Goal: Task Accomplishment & Management: Use online tool/utility

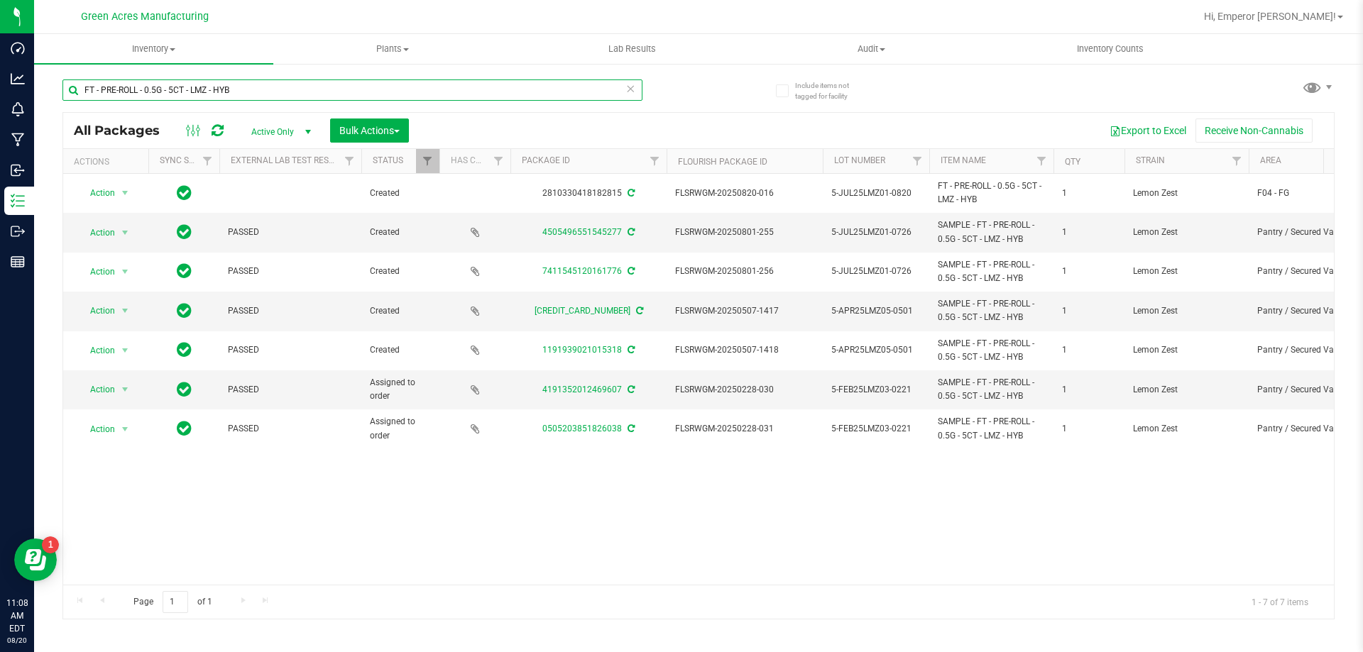
click at [278, 82] on input "FT - PRE-ROLL - 0.5G - 5CT - LMZ - HYB" at bounding box center [352, 90] width 580 height 21
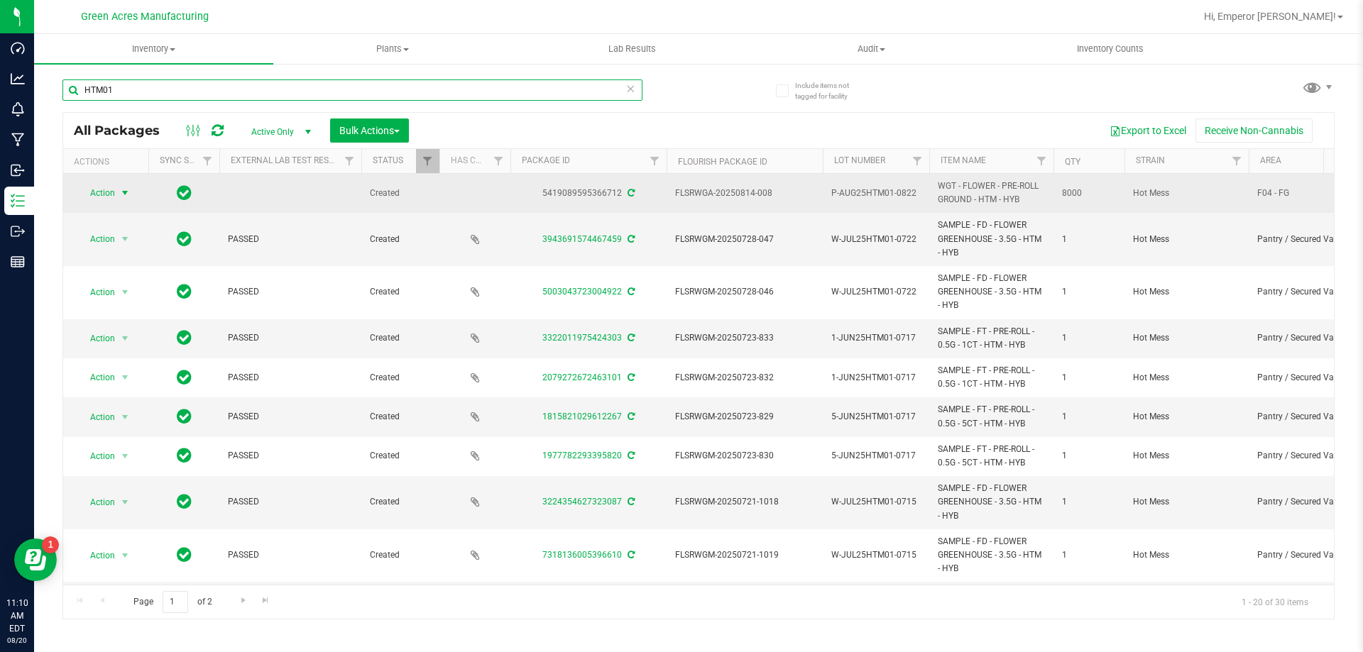
type input "HTM01"
click at [92, 199] on span "Action" at bounding box center [96, 193] width 38 height 20
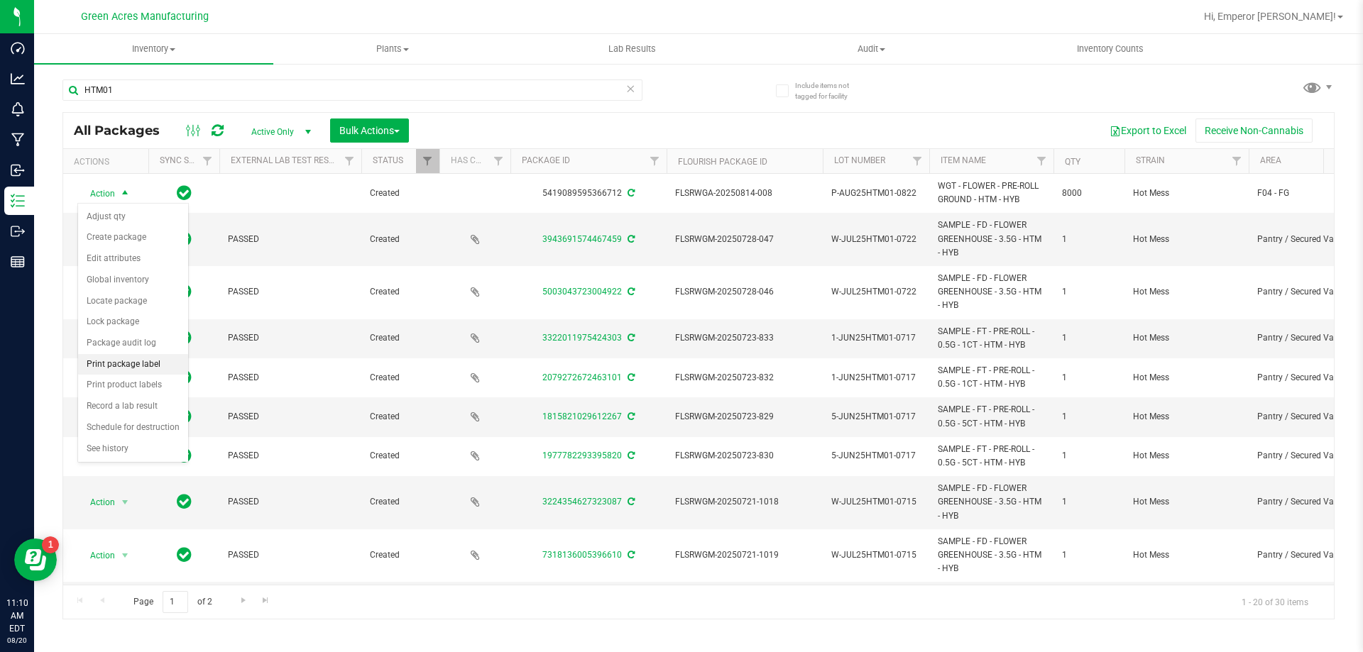
click at [120, 361] on li "Print package label" at bounding box center [133, 364] width 110 height 21
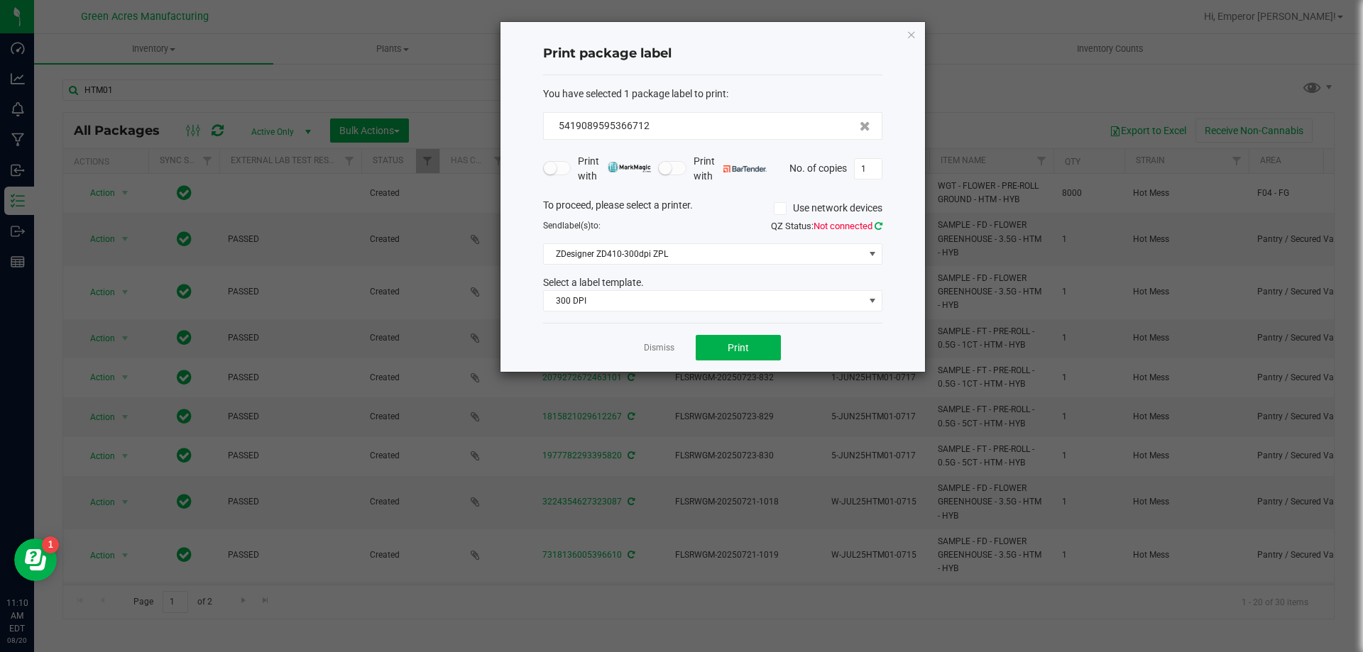
click at [880, 229] on link at bounding box center [879, 226] width 8 height 11
click at [735, 341] on button "Print" at bounding box center [738, 348] width 85 height 26
